Goal: Transaction & Acquisition: Book appointment/travel/reservation

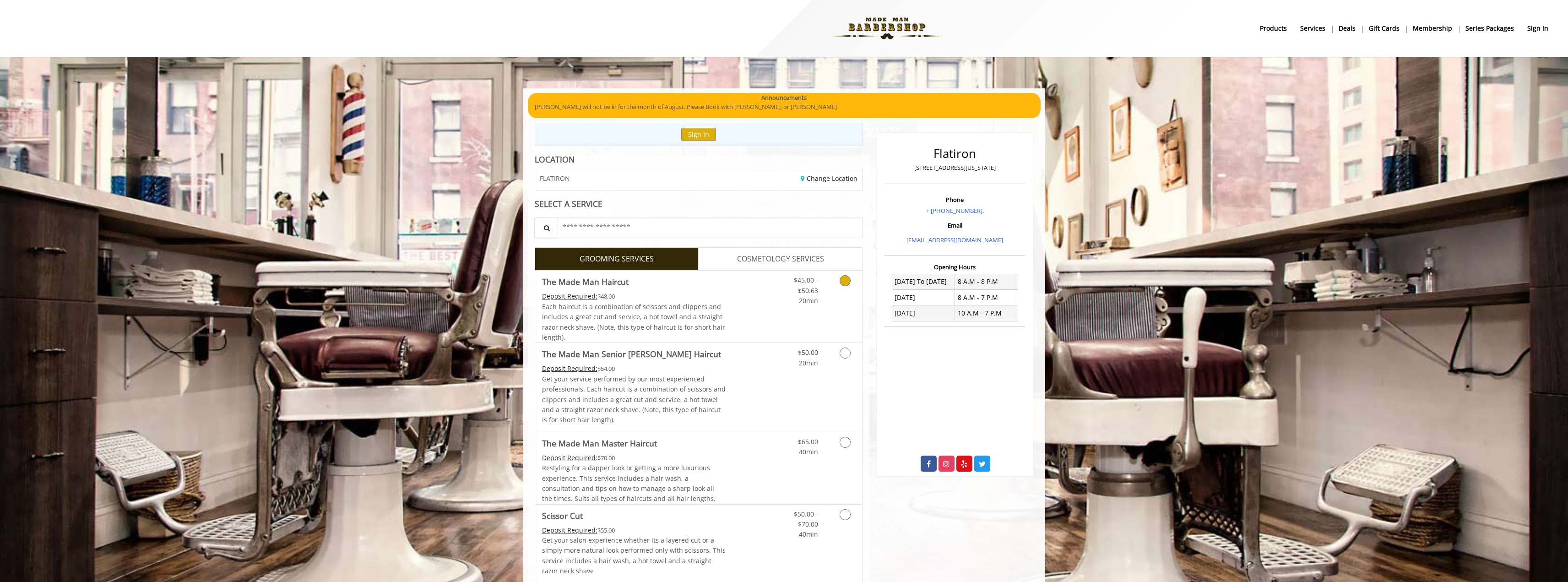
click at [841, 284] on icon "Grooming services" at bounding box center [845, 281] width 11 height 11
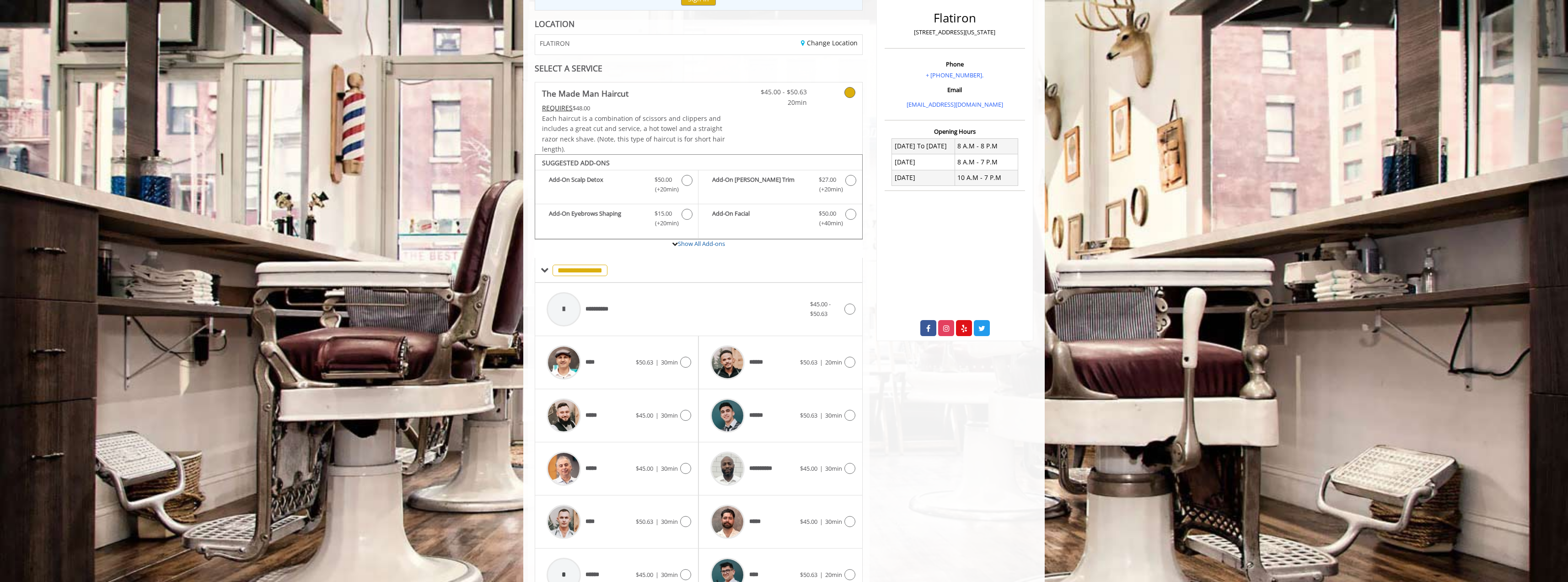
scroll to position [187, 0]
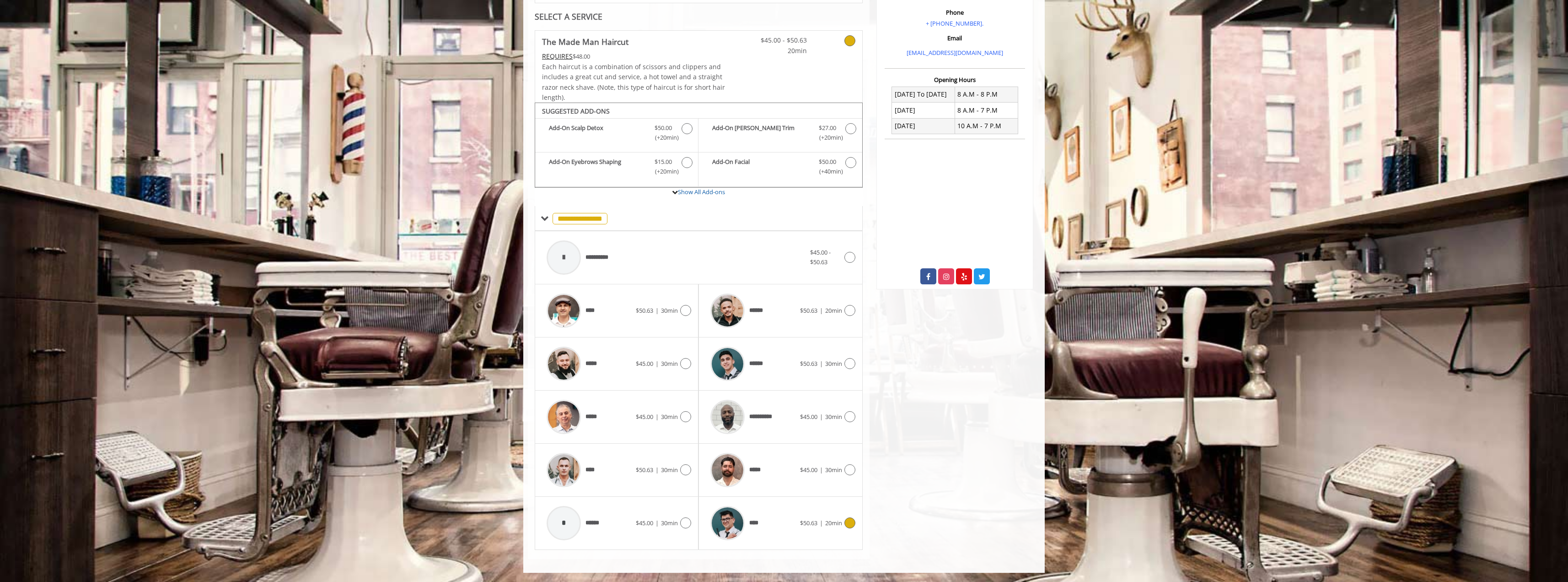
click at [848, 526] on icon at bounding box center [850, 523] width 11 height 11
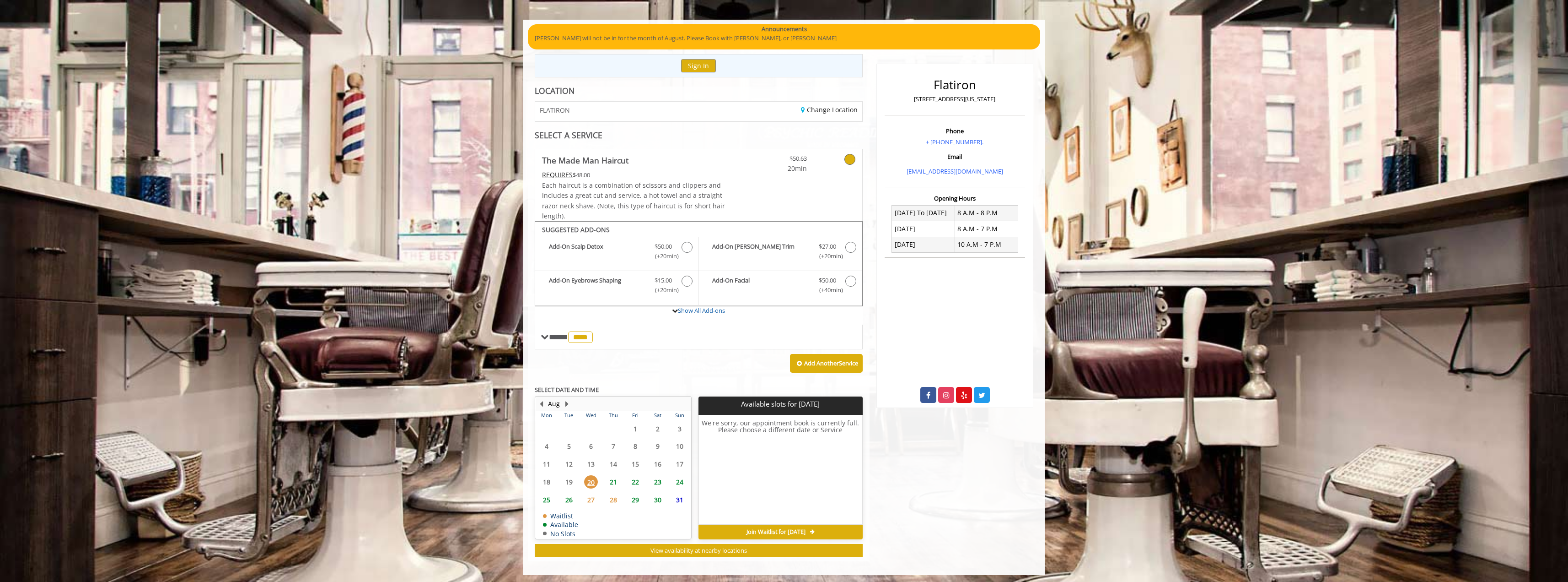
scroll to position [71, 0]
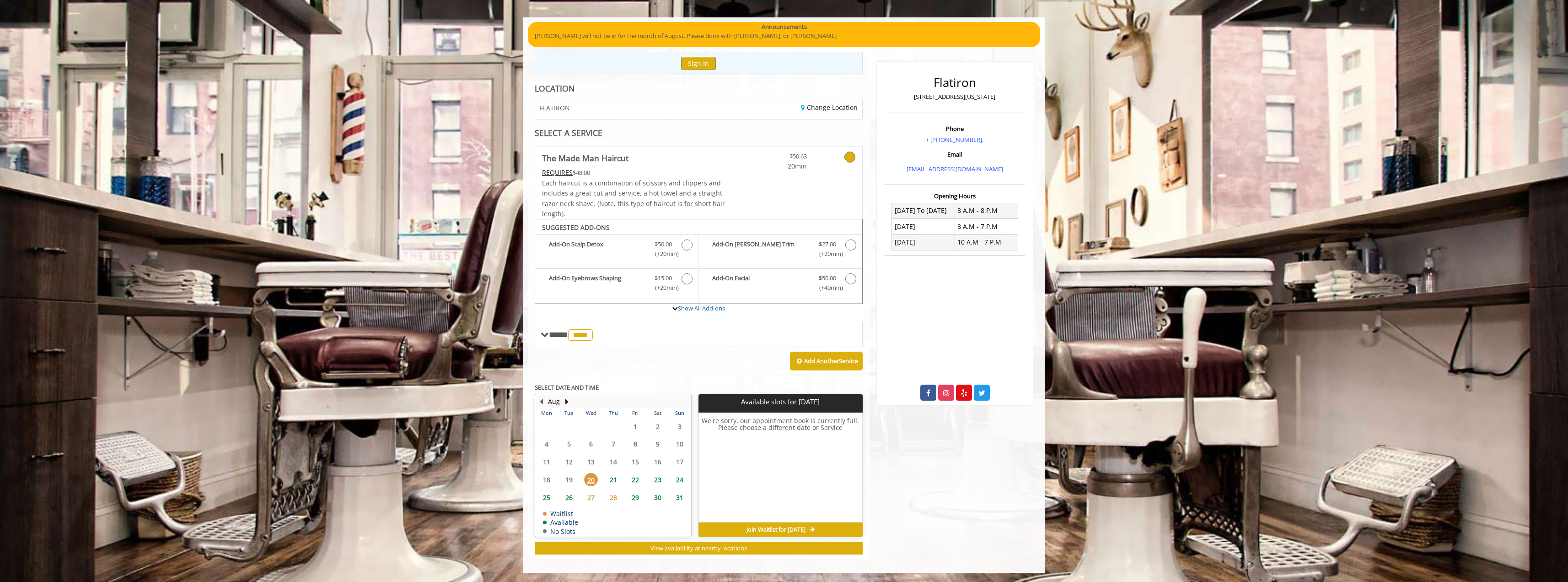
click at [616, 480] on span "21" at bounding box center [613, 480] width 14 height 13
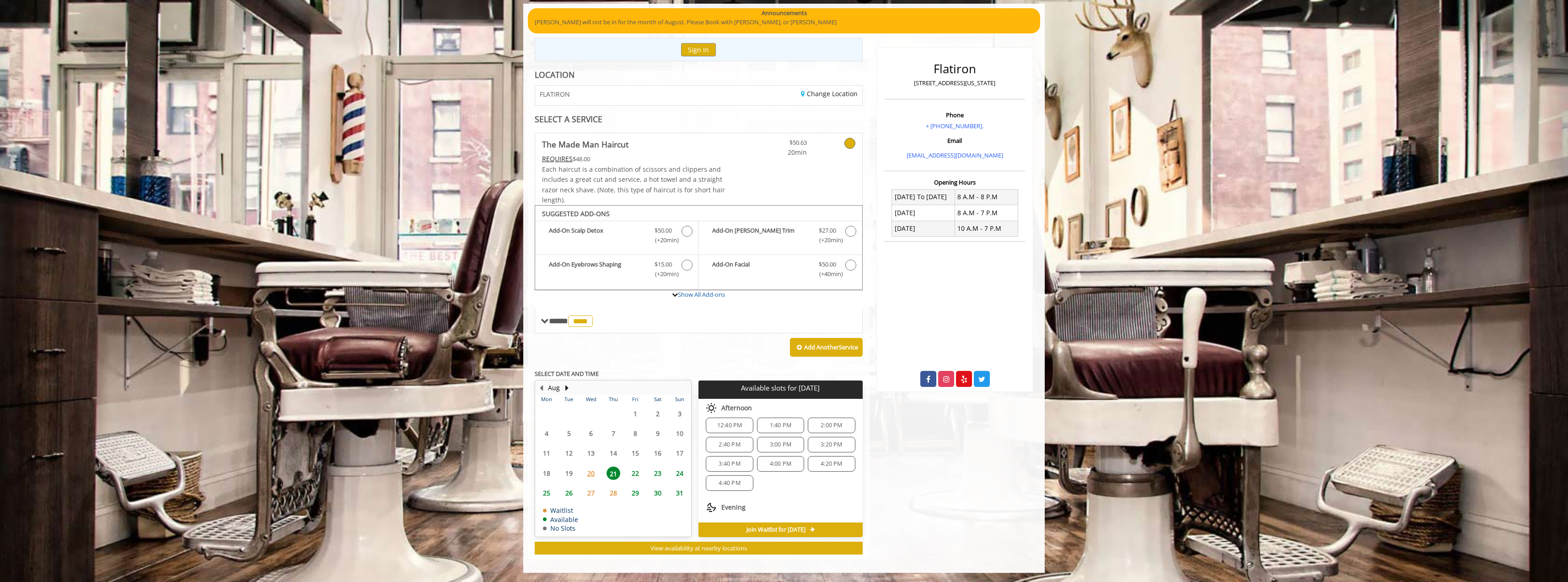
scroll to position [5, 0]
click at [741, 428] on span "12:40 PM" at bounding box center [729, 427] width 38 height 8
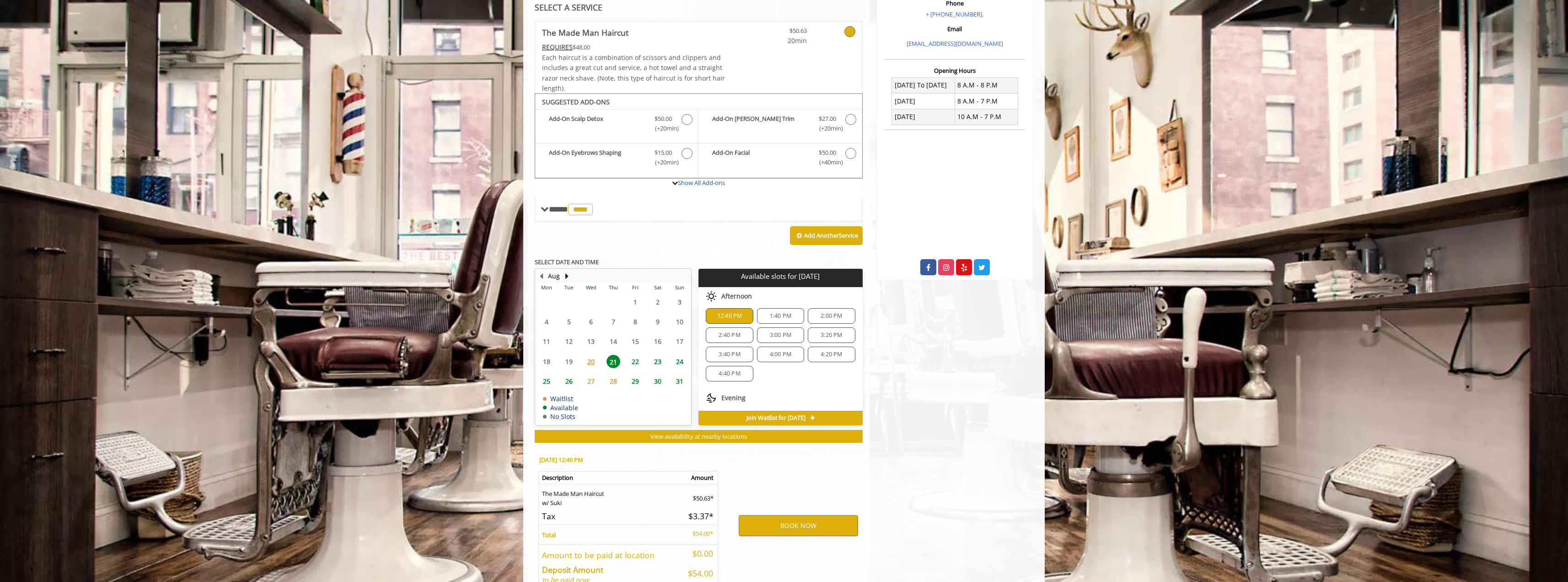
scroll to position [251, 0]
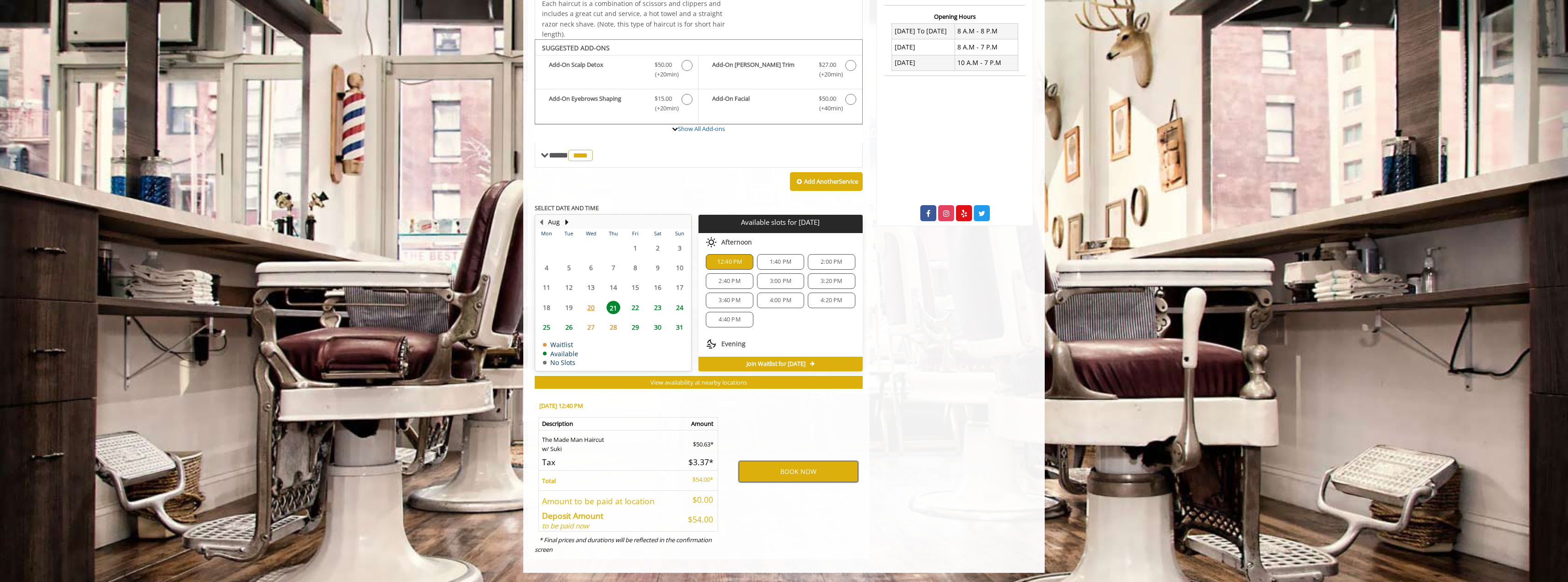
click at [784, 476] on button "BOOK NOW" at bounding box center [798, 471] width 119 height 21
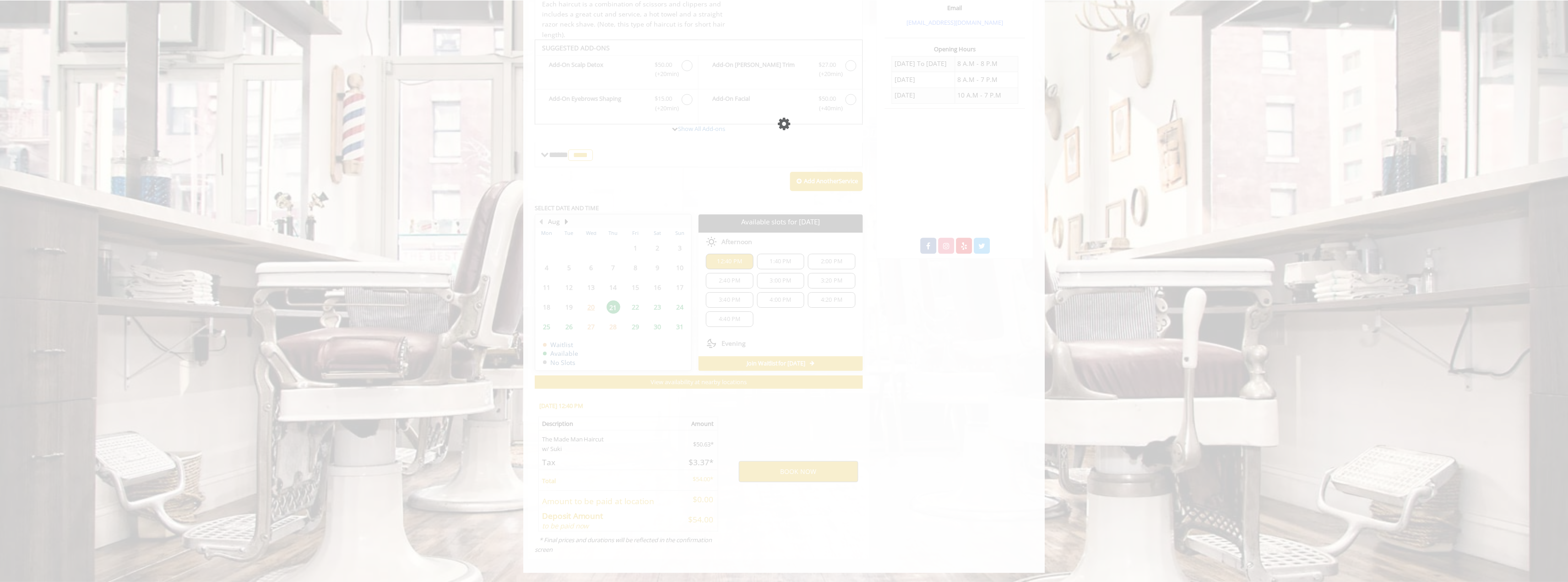
scroll to position [0, 0]
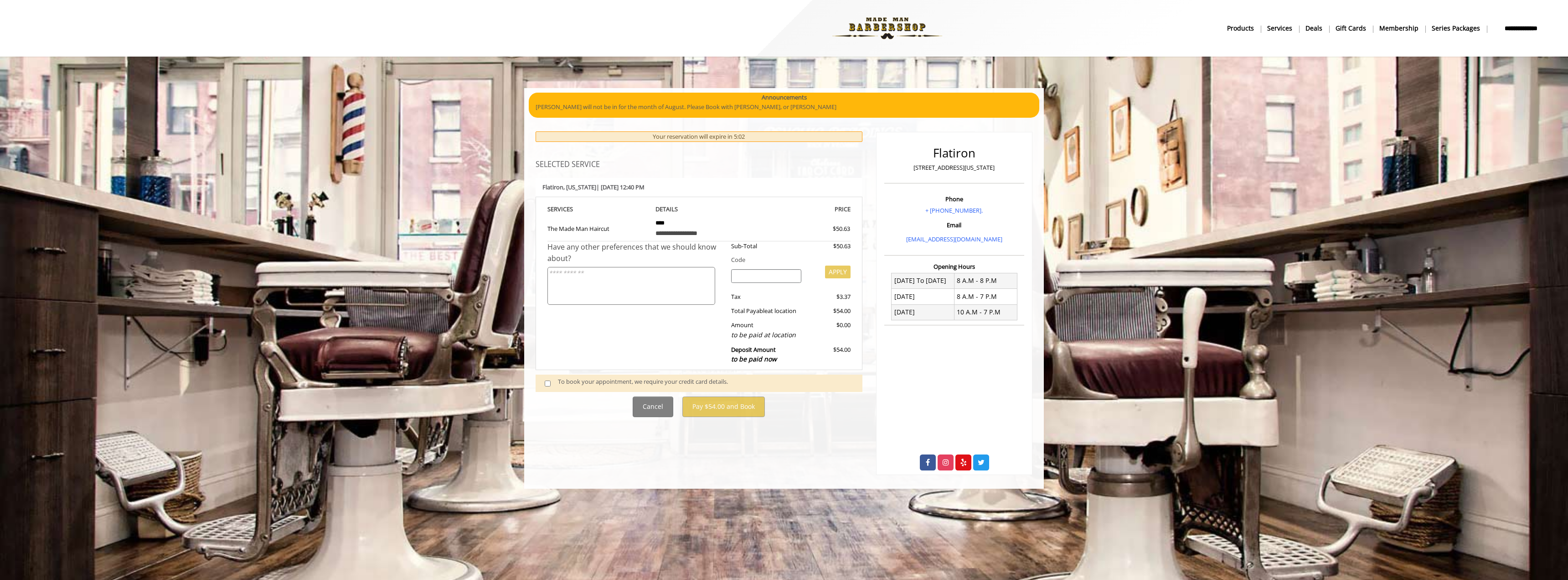
click at [547, 386] on span at bounding box center [551, 383] width 27 height 12
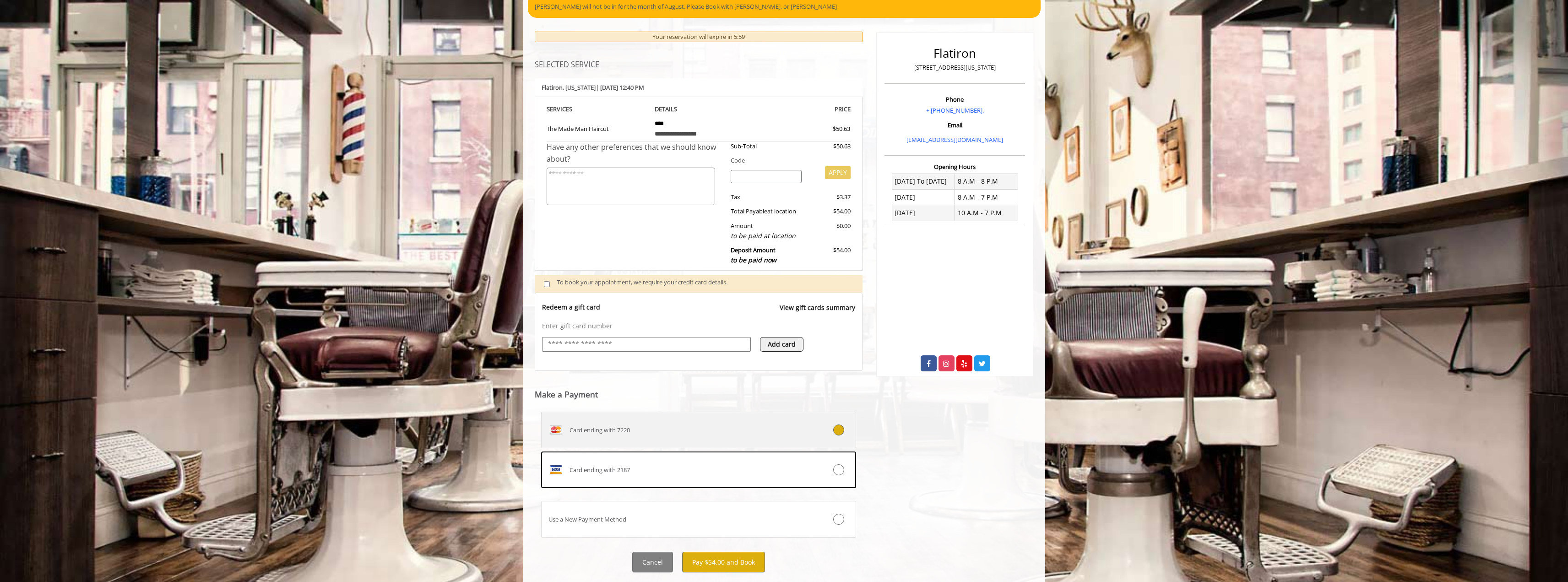
scroll to position [123, 0]
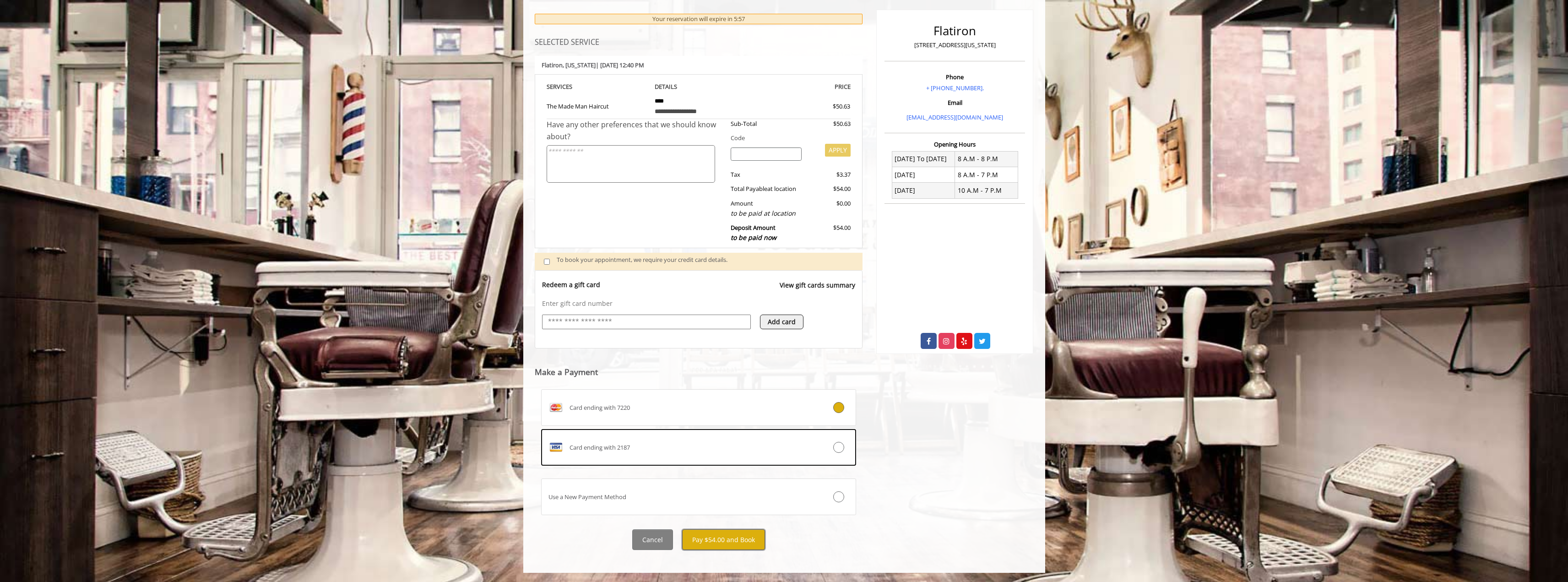
click at [742, 540] on button "Pay $54.00 and Book" at bounding box center [723, 540] width 83 height 21
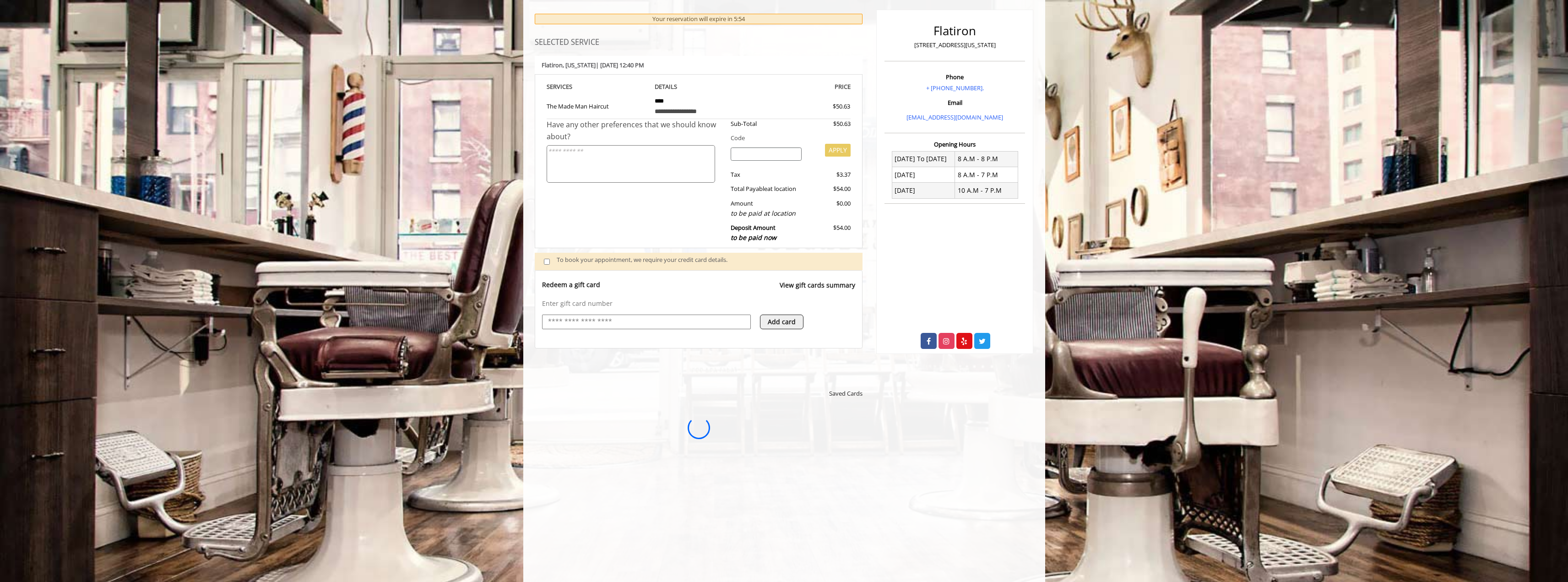
scroll to position [0, 0]
